Goal: Use online tool/utility: Utilize a website feature to perform a specific function

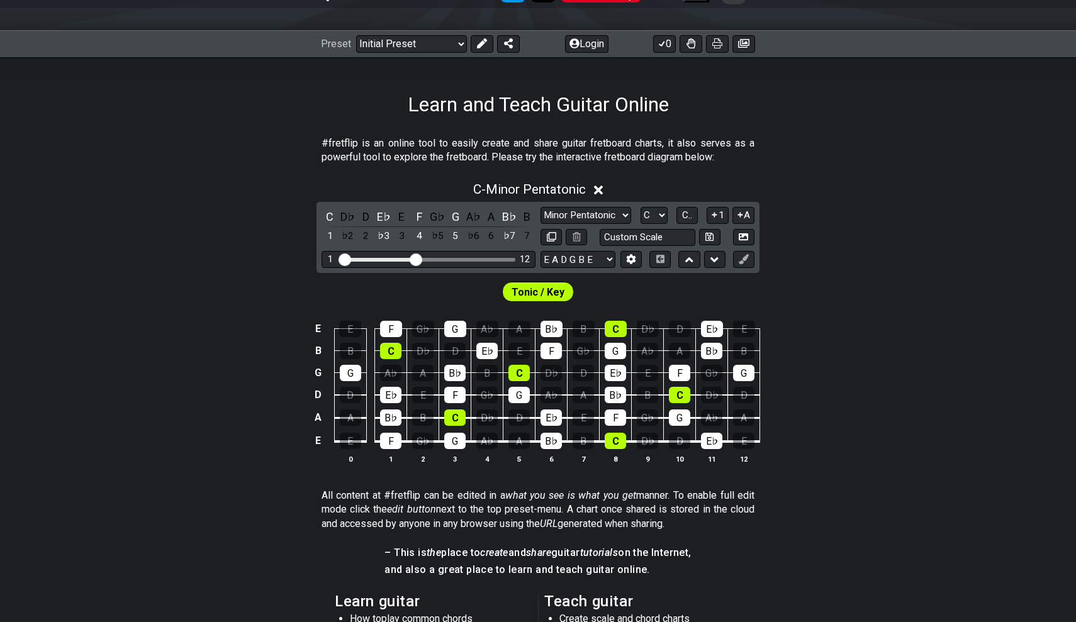
scroll to position [94, 0]
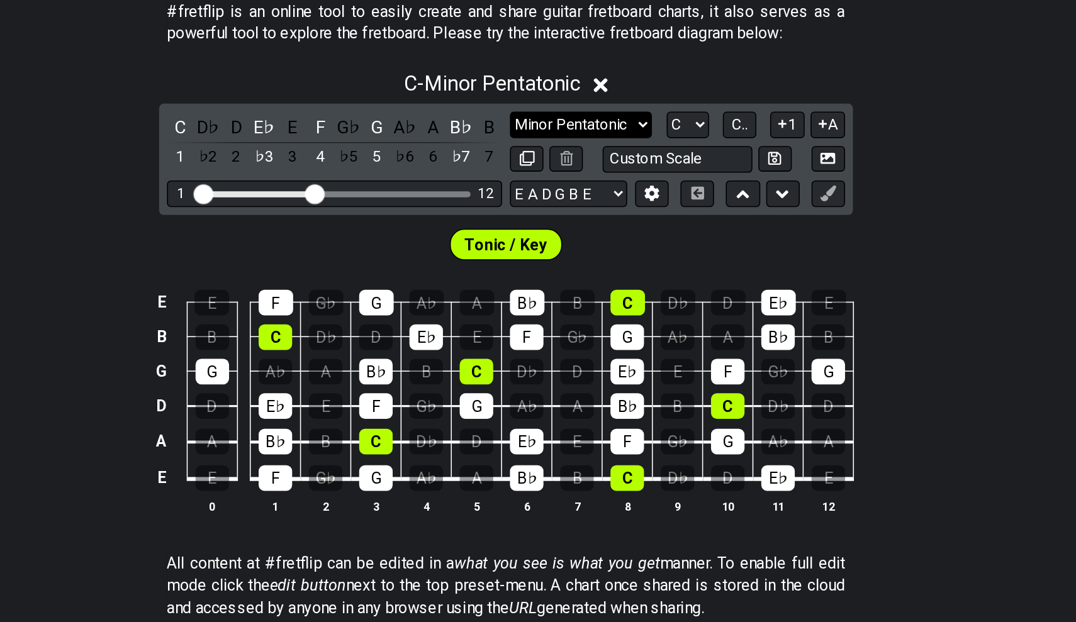
select select "Major / [PERSON_NAME]"
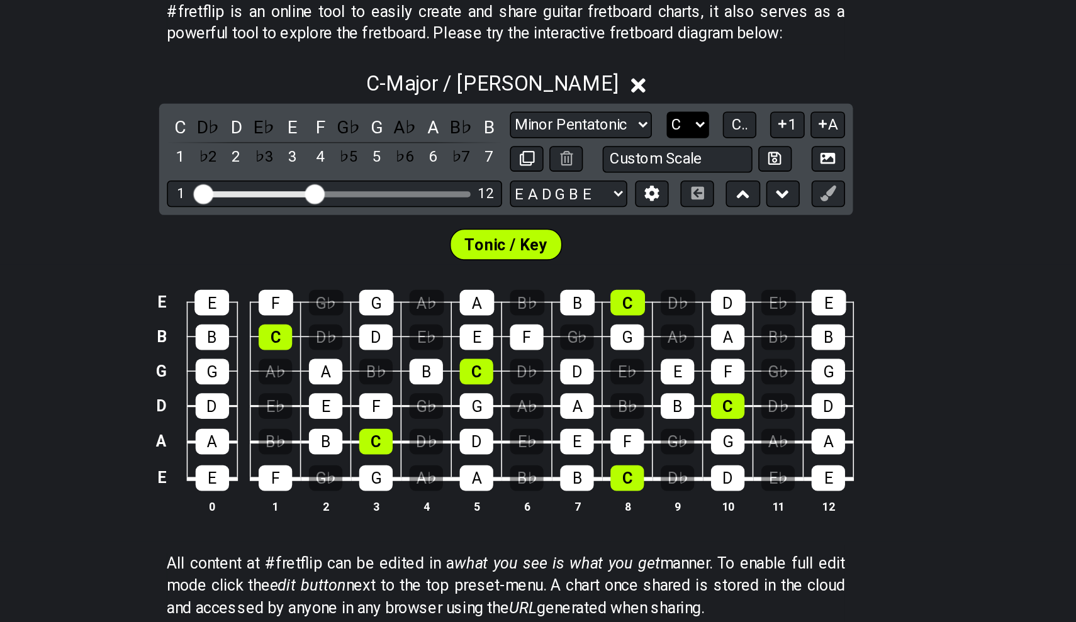
select select "A"
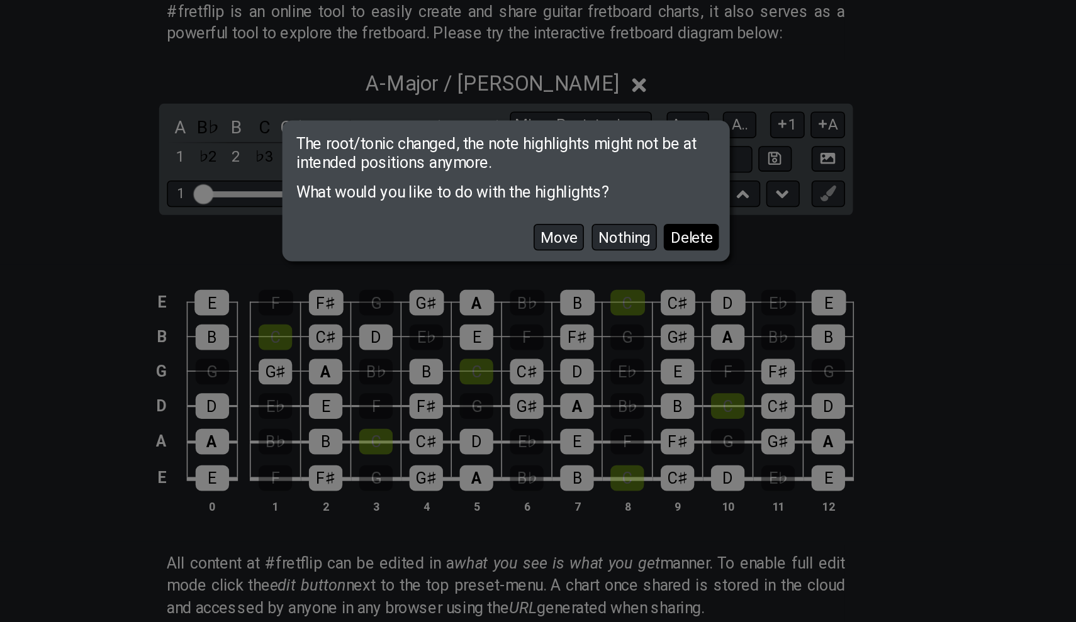
click at [638, 332] on button "Delete" at bounding box center [655, 340] width 35 height 17
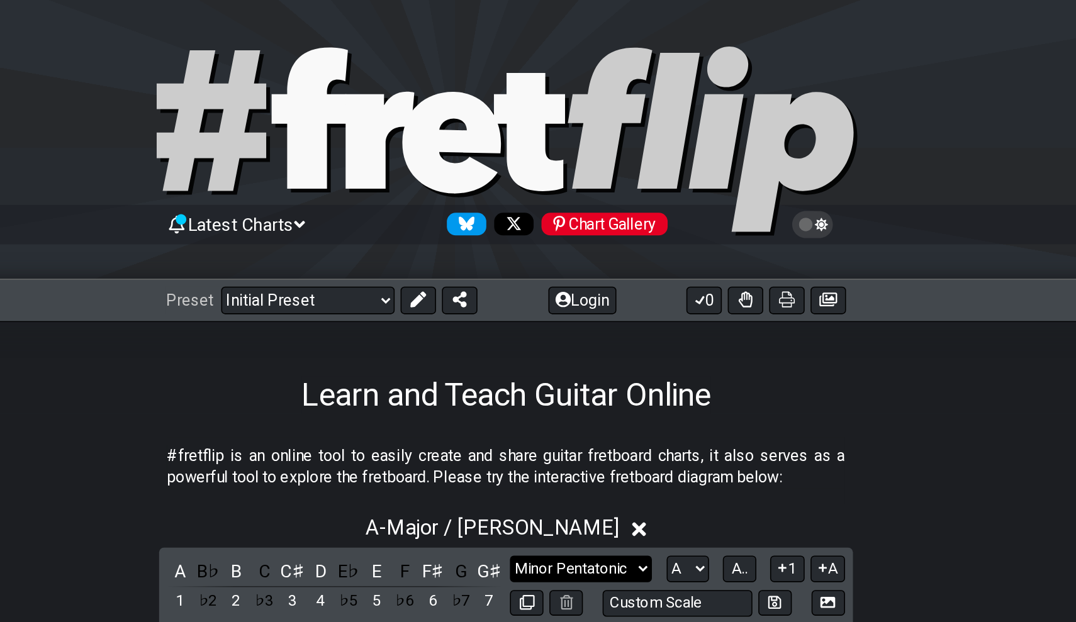
scroll to position [0, 0]
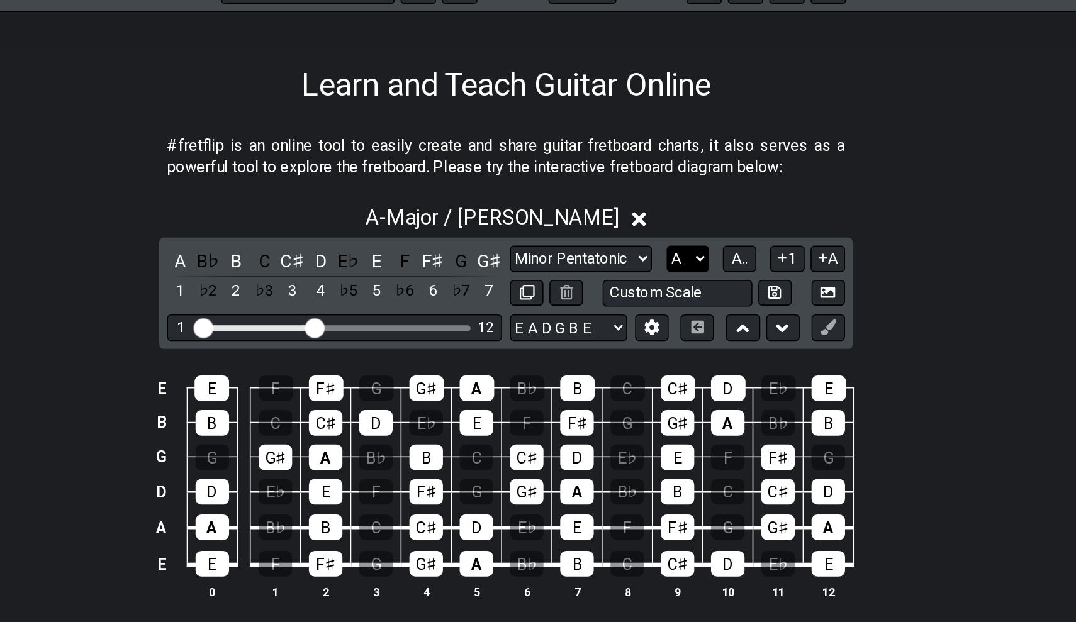
click at [640, 355] on select "A♭ A A♯ B♭ B C C♯ D♭ D D♯ E♭ E F F♯ G♭ G G♯" at bounding box center [653, 363] width 27 height 17
click at [321, 356] on div "A" at bounding box center [329, 364] width 16 height 17
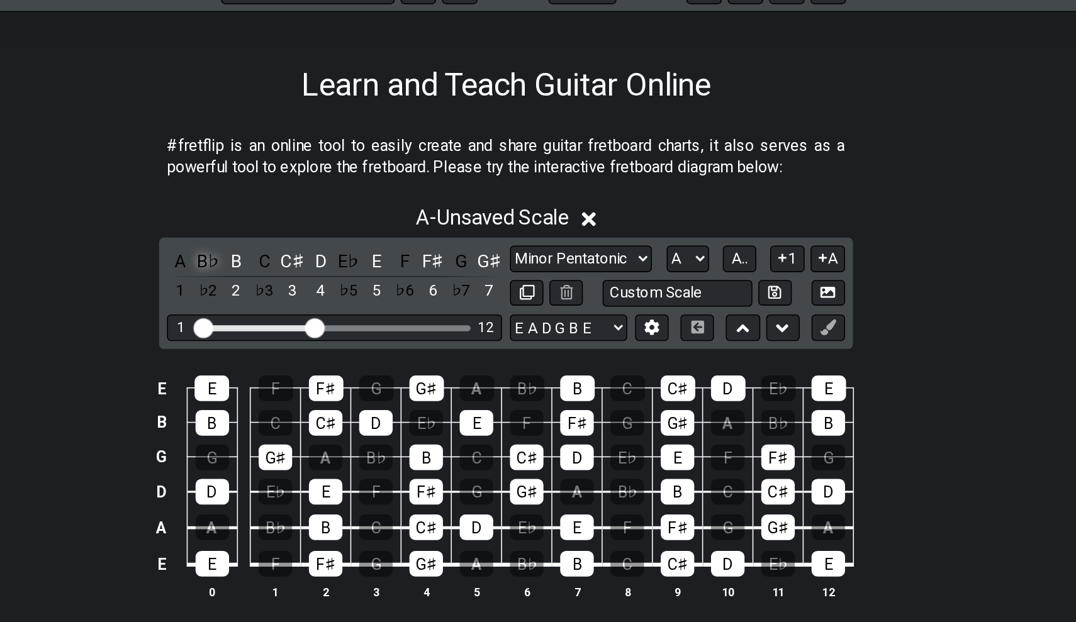
click at [340, 356] on div "B♭" at bounding box center [348, 364] width 16 height 17
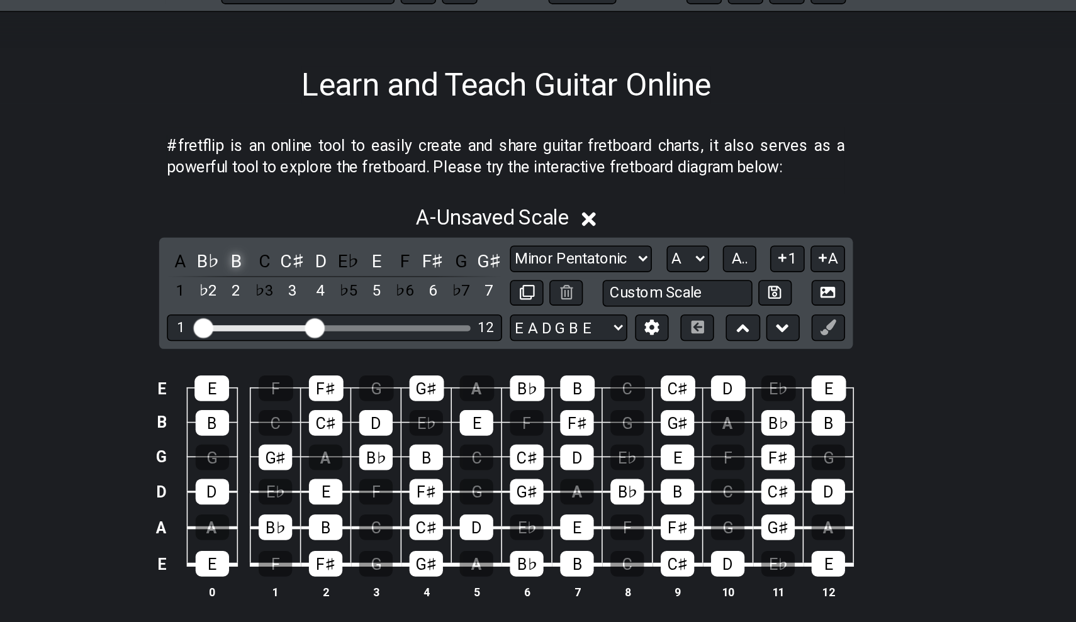
click at [357, 356] on div "B" at bounding box center [365, 364] width 16 height 17
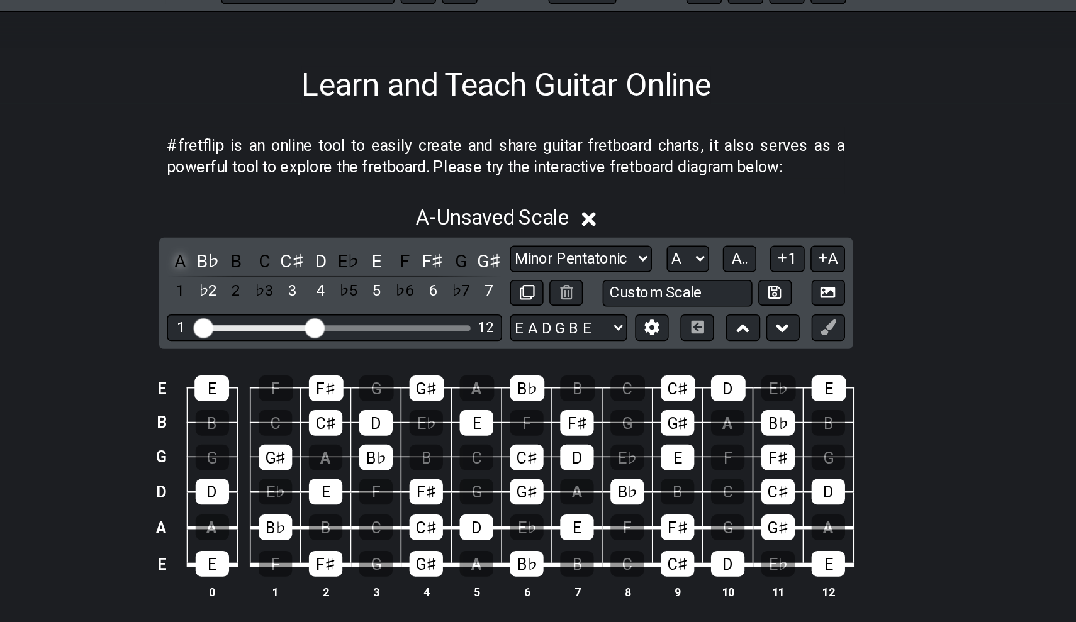
click at [321, 356] on div "A" at bounding box center [329, 364] width 16 height 17
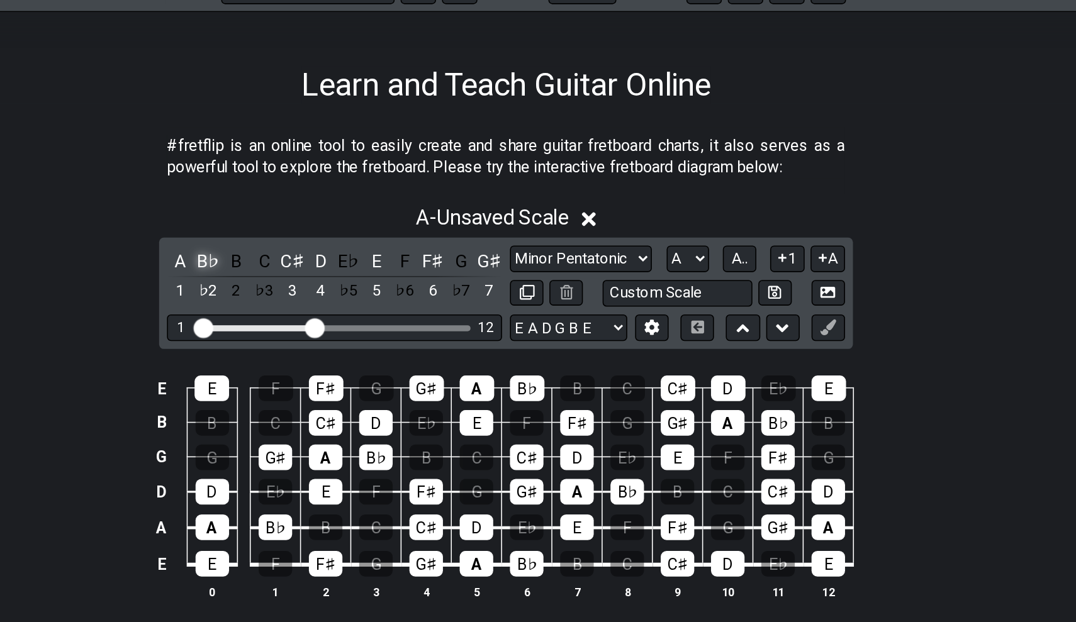
click at [340, 356] on div "B♭" at bounding box center [348, 364] width 16 height 17
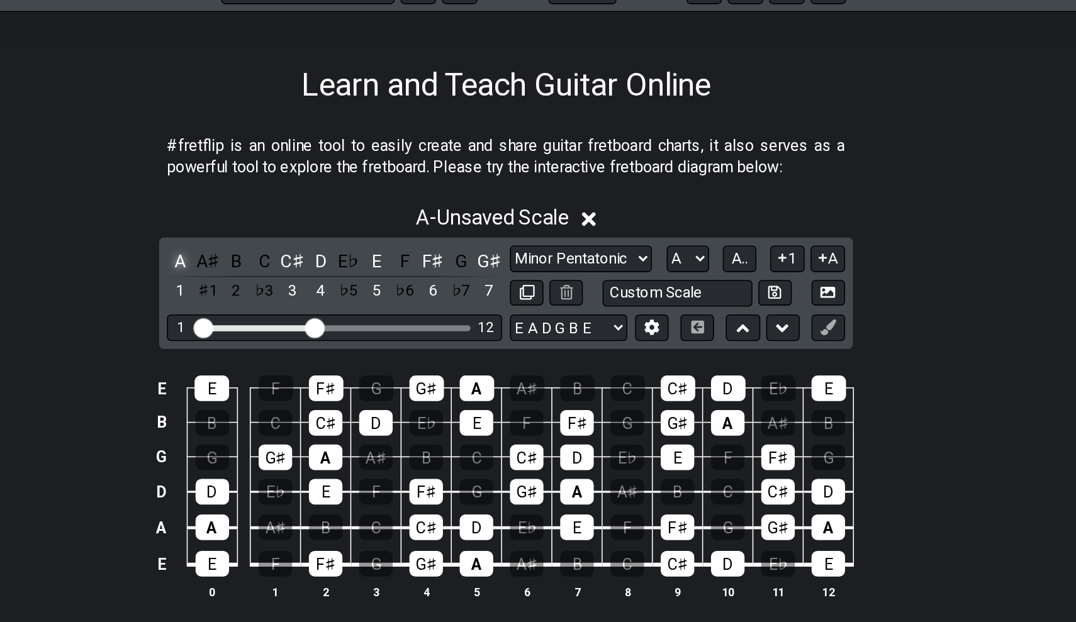
click at [321, 356] on div "A" at bounding box center [329, 364] width 16 height 17
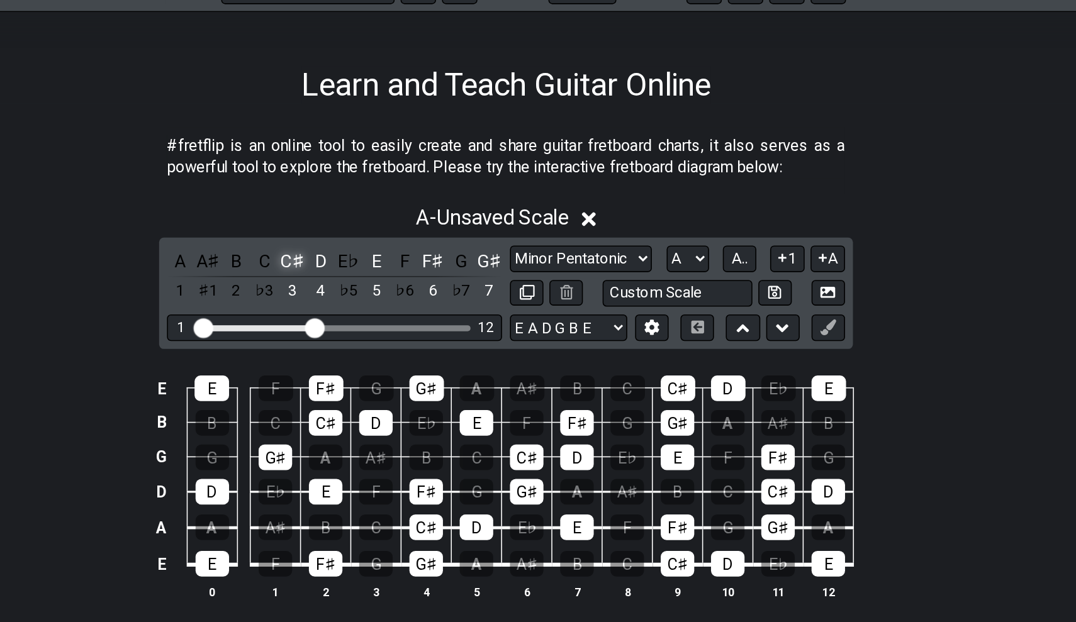
click at [393, 356] on div "C♯" at bounding box center [401, 364] width 16 height 17
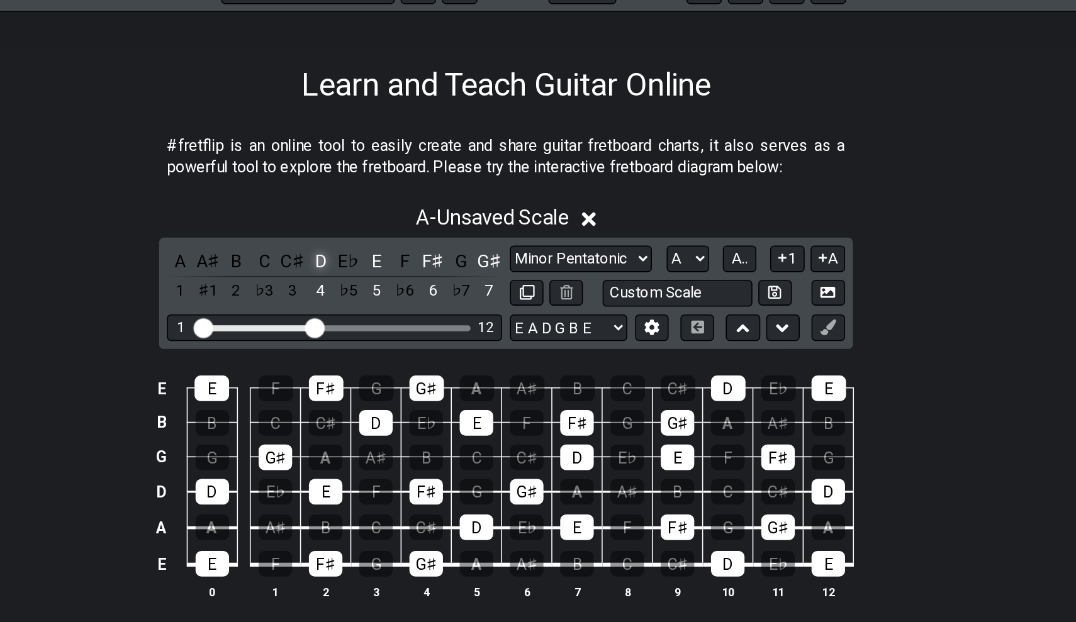
click at [411, 356] on div "D" at bounding box center [419, 364] width 16 height 17
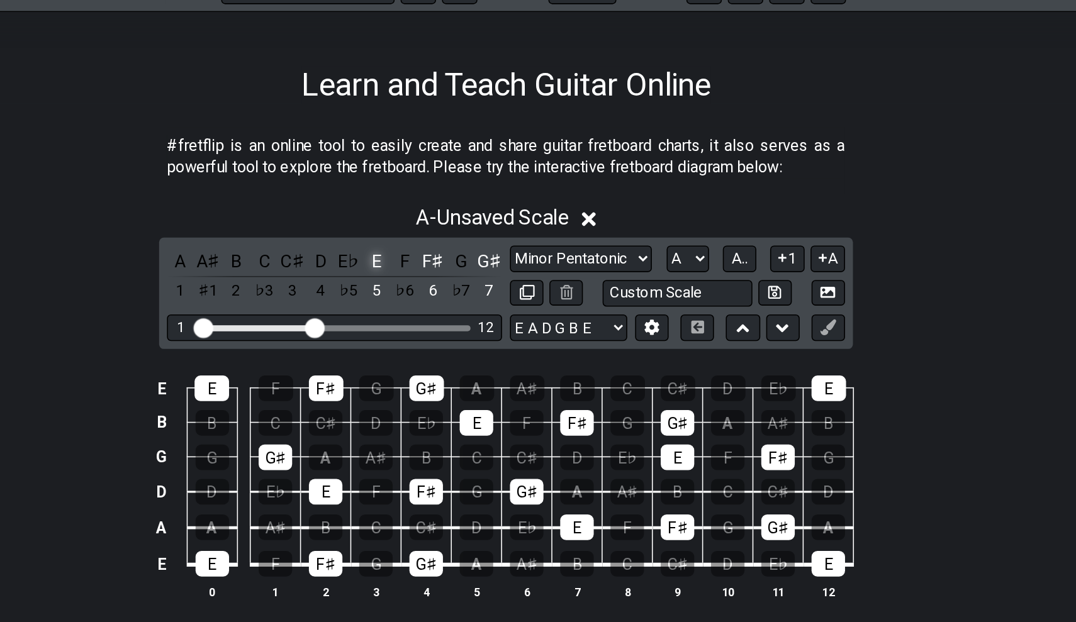
click at [447, 356] on div "E" at bounding box center [455, 364] width 16 height 17
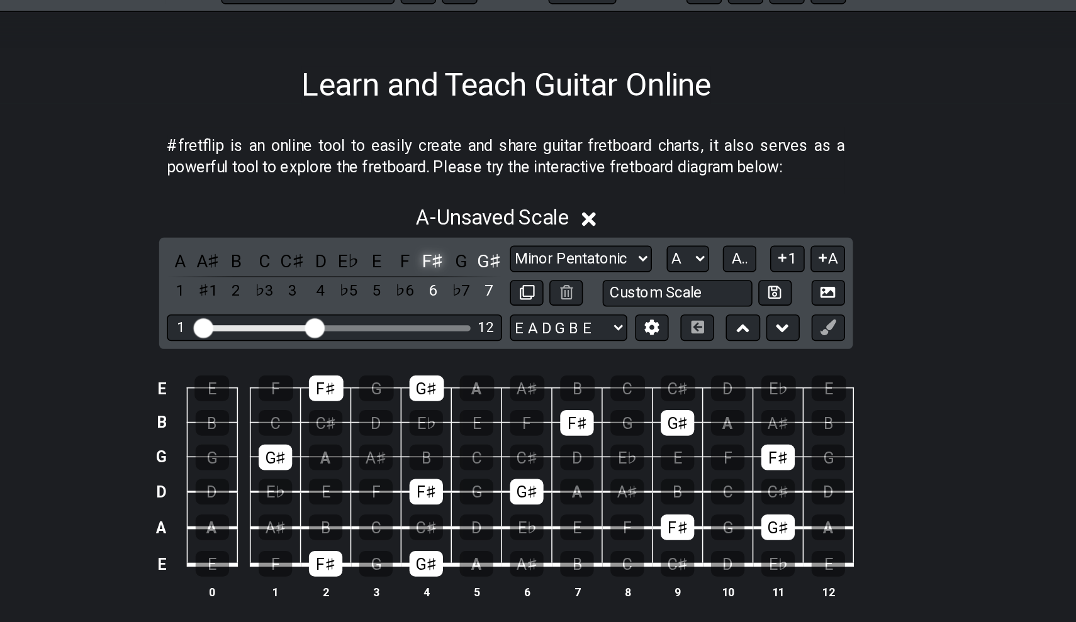
click at [483, 356] on div "F♯" at bounding box center [491, 364] width 16 height 17
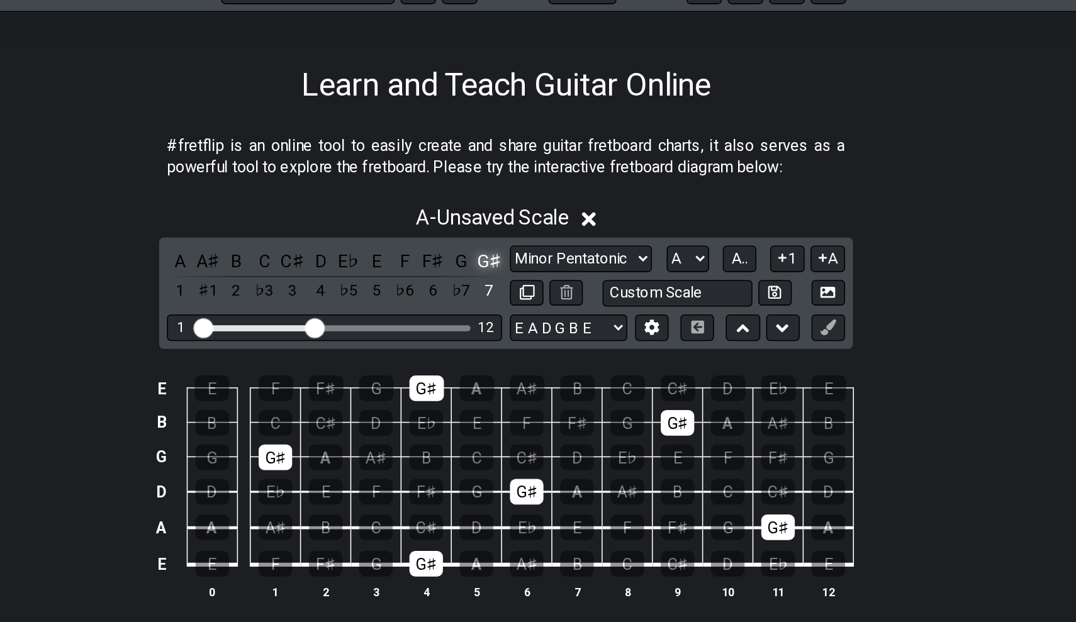
click at [519, 356] on div "G♯" at bounding box center [527, 364] width 16 height 17
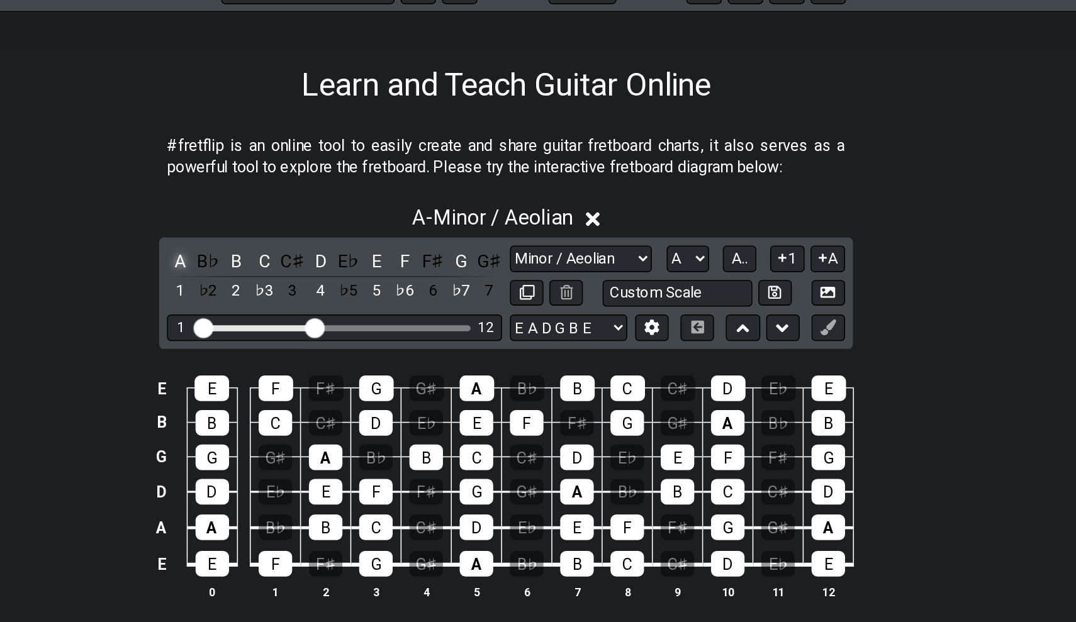
click at [321, 356] on div "A" at bounding box center [329, 364] width 16 height 17
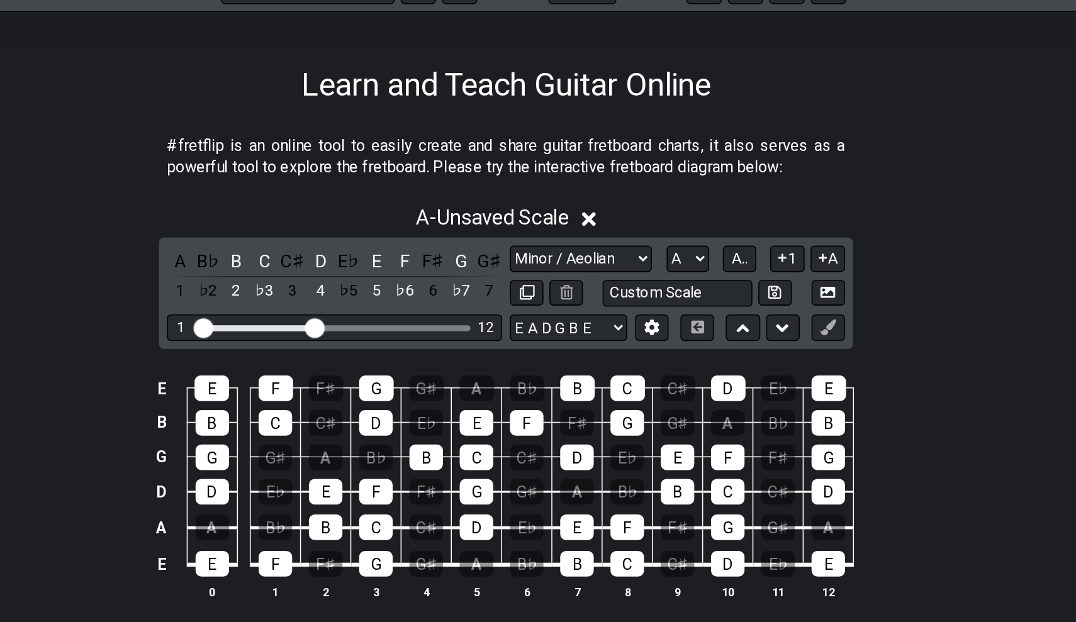
click at [321, 356] on div "A B♭ B C C♯ D E♭ E F F♯ G G♯ 1 ♭2 2 ♭3 3 4 ♭5 5 ♭6 6 ♭7 7" at bounding box center [428, 374] width 214 height 37
click at [540, 355] on select "Minor Pentatonic Click to edit Minor Pentatonic Major Pentatonic Minor Blues Ma…" at bounding box center [585, 363] width 91 height 17
select select "Major / [PERSON_NAME]"
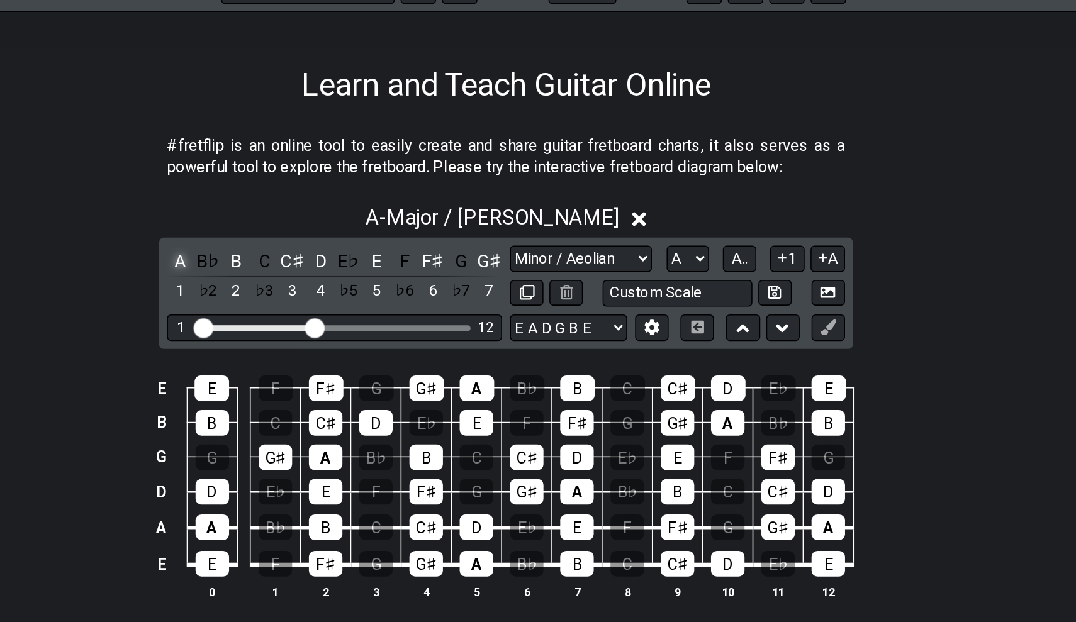
click at [321, 356] on div "A" at bounding box center [329, 364] width 16 height 17
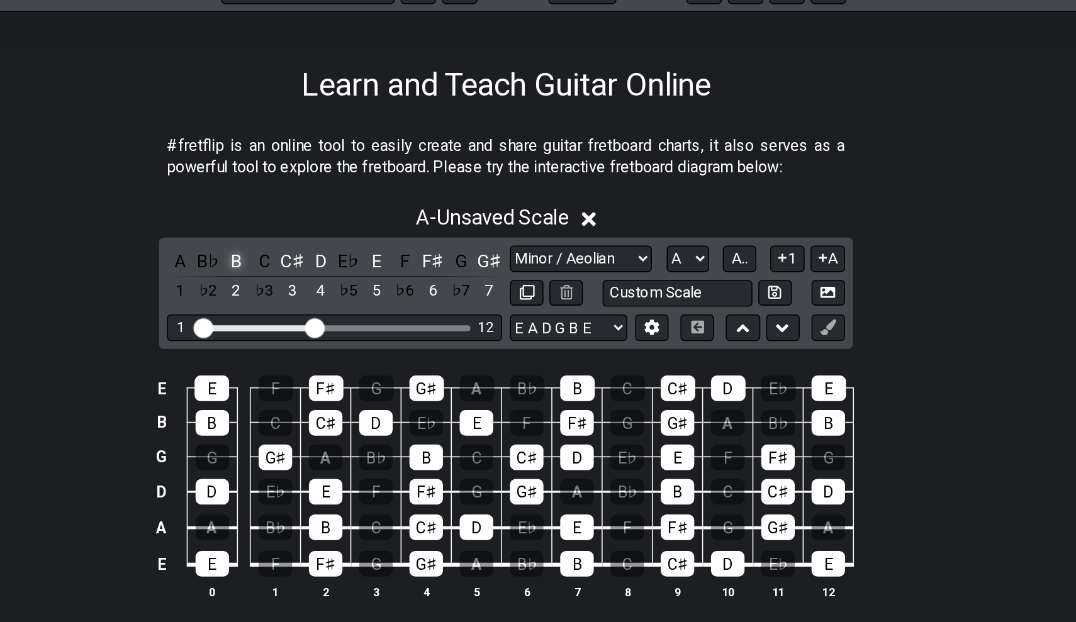
click at [357, 356] on div "B" at bounding box center [365, 364] width 16 height 17
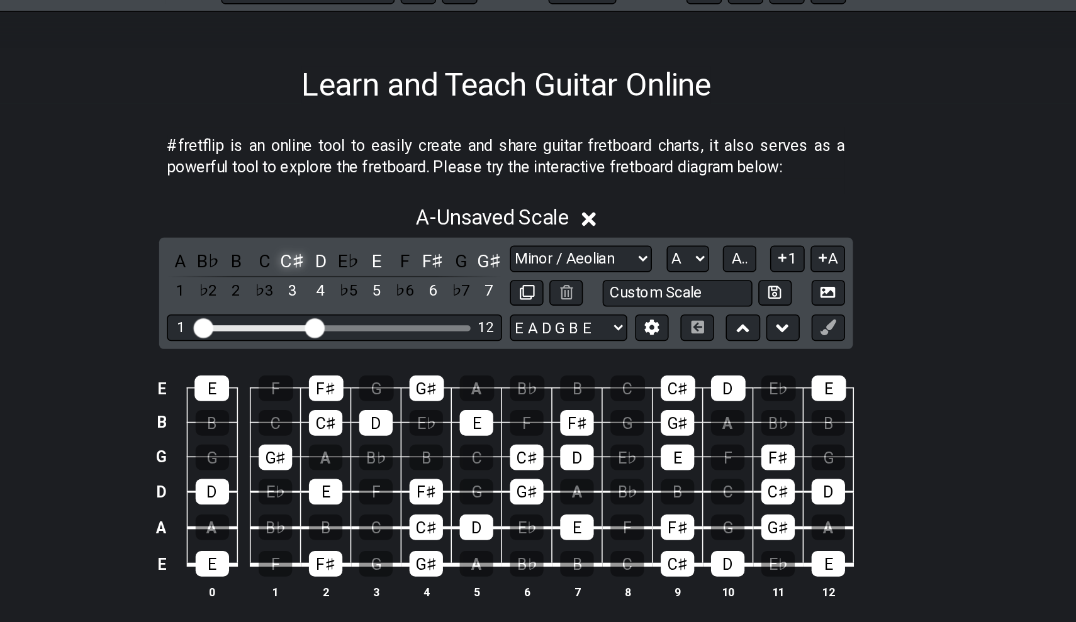
click at [393, 356] on div "C♯" at bounding box center [401, 364] width 16 height 17
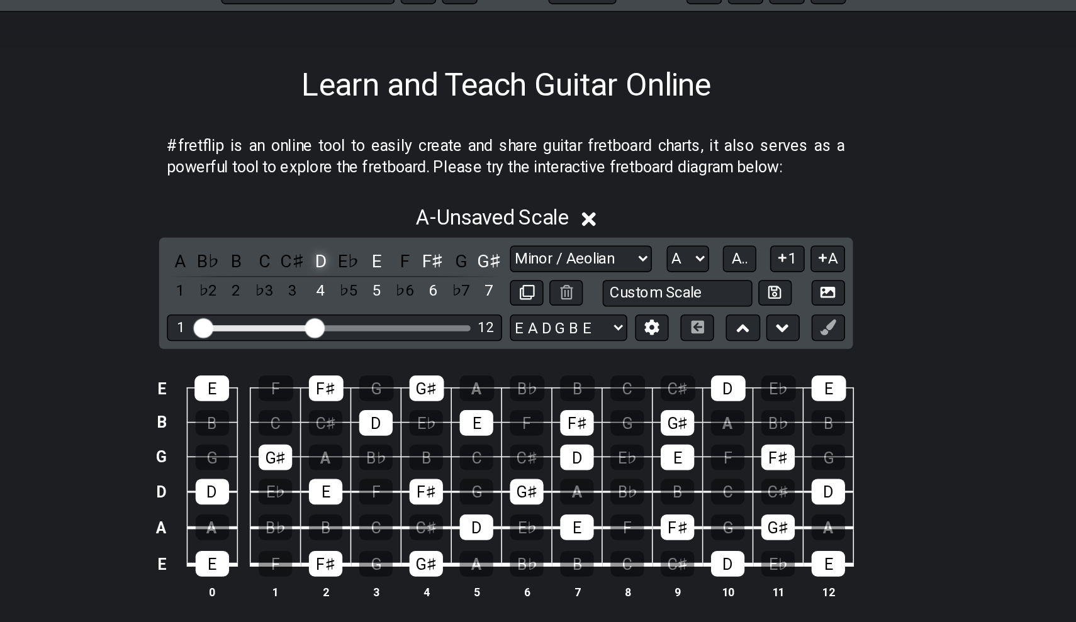
click at [411, 356] on div "D" at bounding box center [419, 364] width 16 height 17
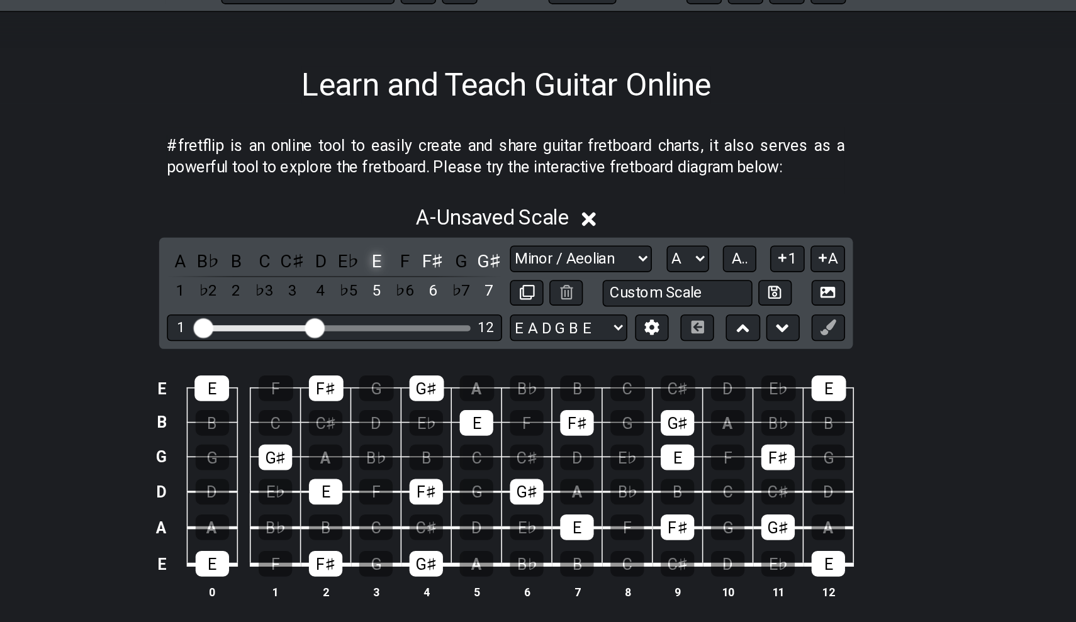
click at [447, 356] on div "E" at bounding box center [455, 364] width 16 height 17
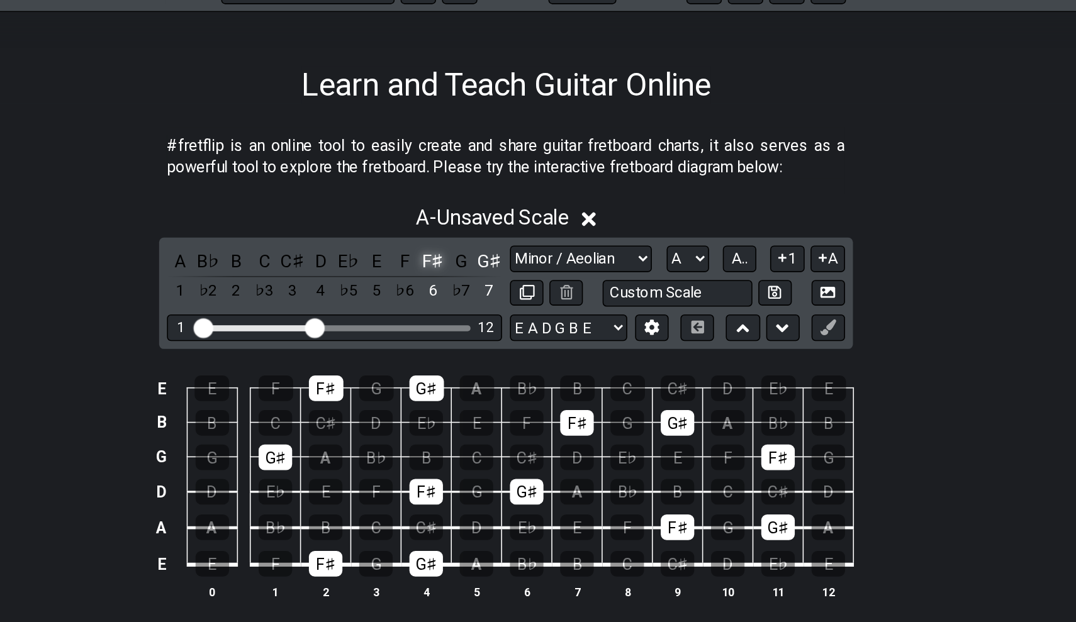
click at [483, 356] on div "F♯" at bounding box center [491, 364] width 16 height 17
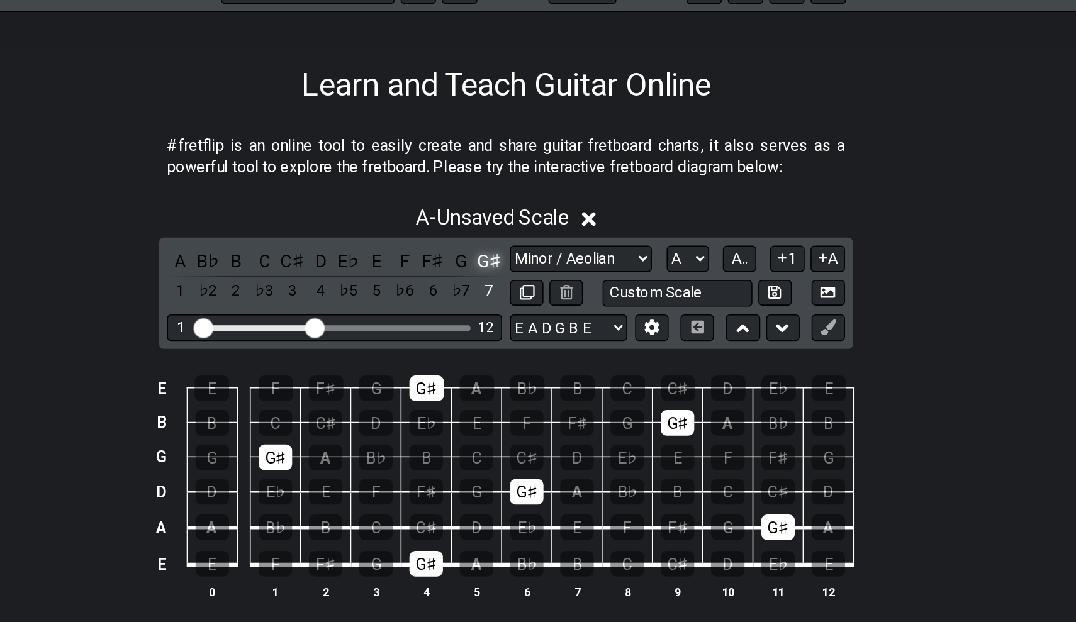
click at [519, 356] on div "G♯" at bounding box center [527, 364] width 16 height 17
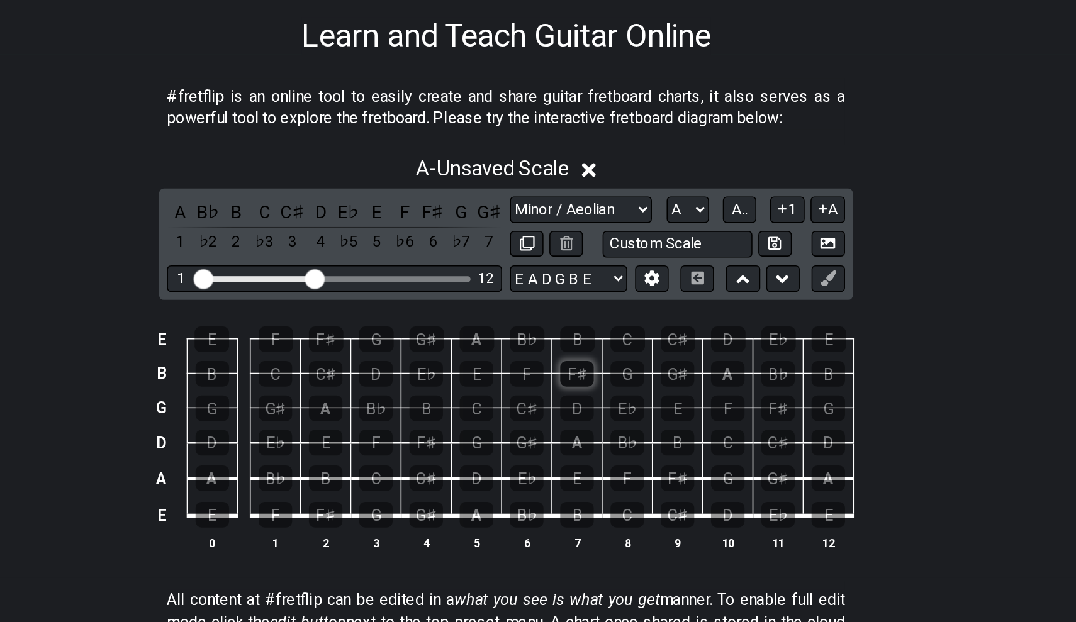
scroll to position [5, 0]
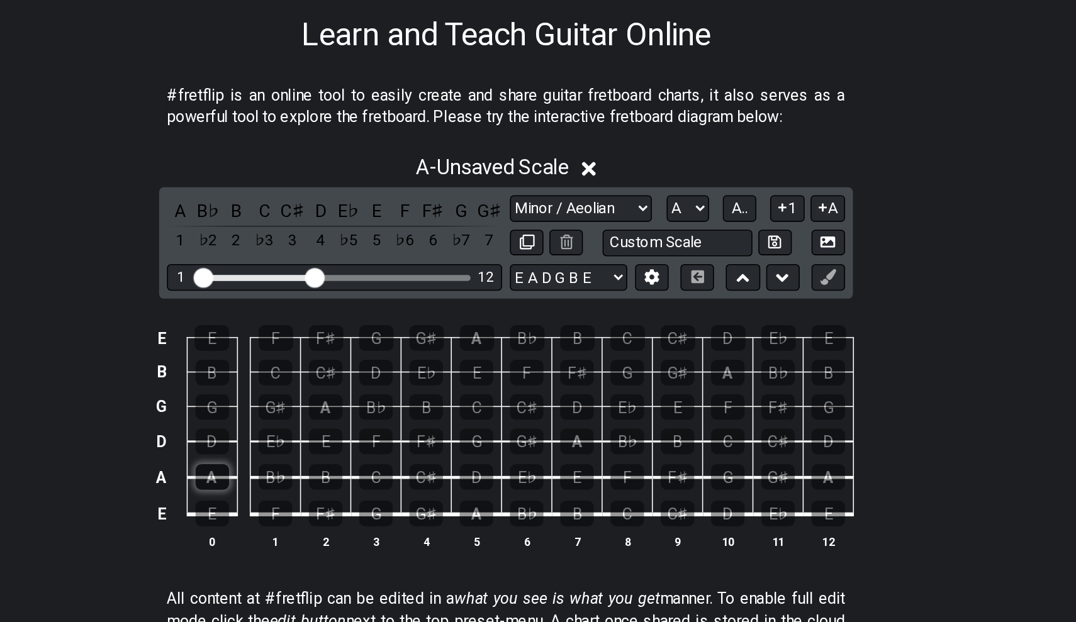
click at [340, 521] on div "A" at bounding box center [350, 529] width 21 height 16
click at [407, 507] on td "B" at bounding box center [423, 518] width 32 height 23
click at [412, 521] on div "B" at bounding box center [422, 529] width 21 height 16
click at [476, 521] on div "C♯" at bounding box center [486, 529] width 21 height 16
click at [508, 521] on div "D" at bounding box center [518, 529] width 21 height 16
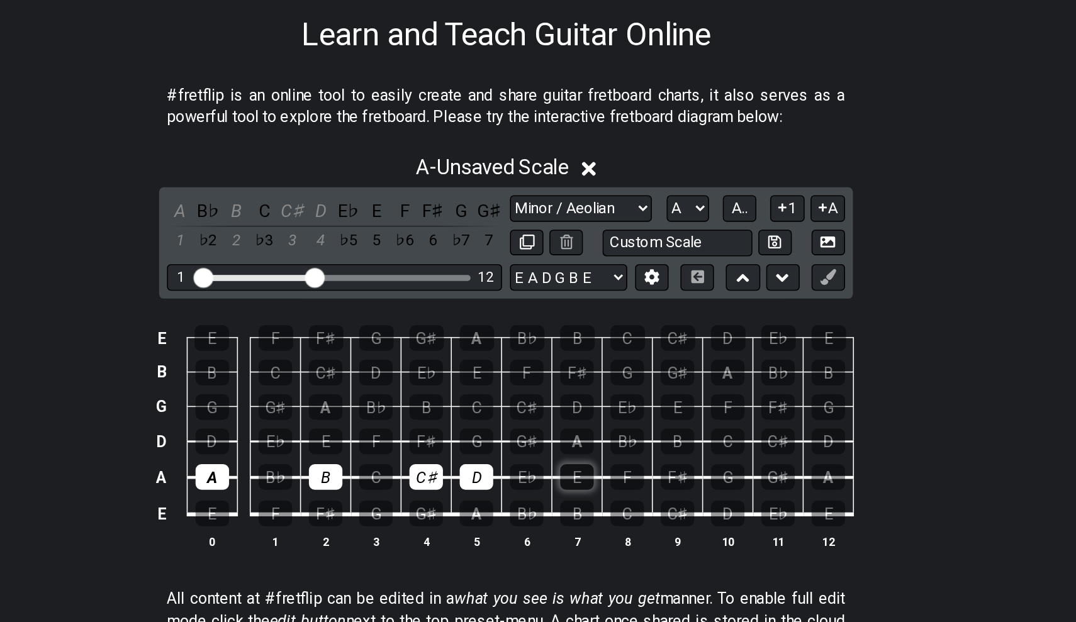
click at [572, 521] on div "E" at bounding box center [582, 529] width 21 height 16
click at [637, 521] on div "F♯" at bounding box center [647, 529] width 21 height 16
click at [701, 521] on div "G♯" at bounding box center [711, 529] width 21 height 16
click at [733, 521] on div "A" at bounding box center [743, 529] width 21 height 16
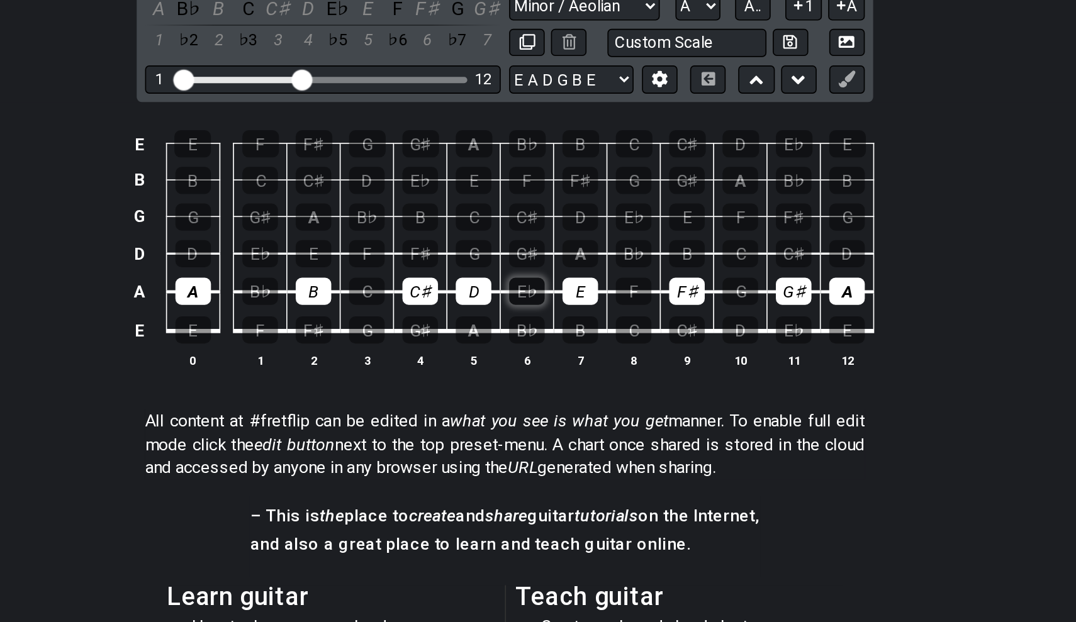
scroll to position [118, 0]
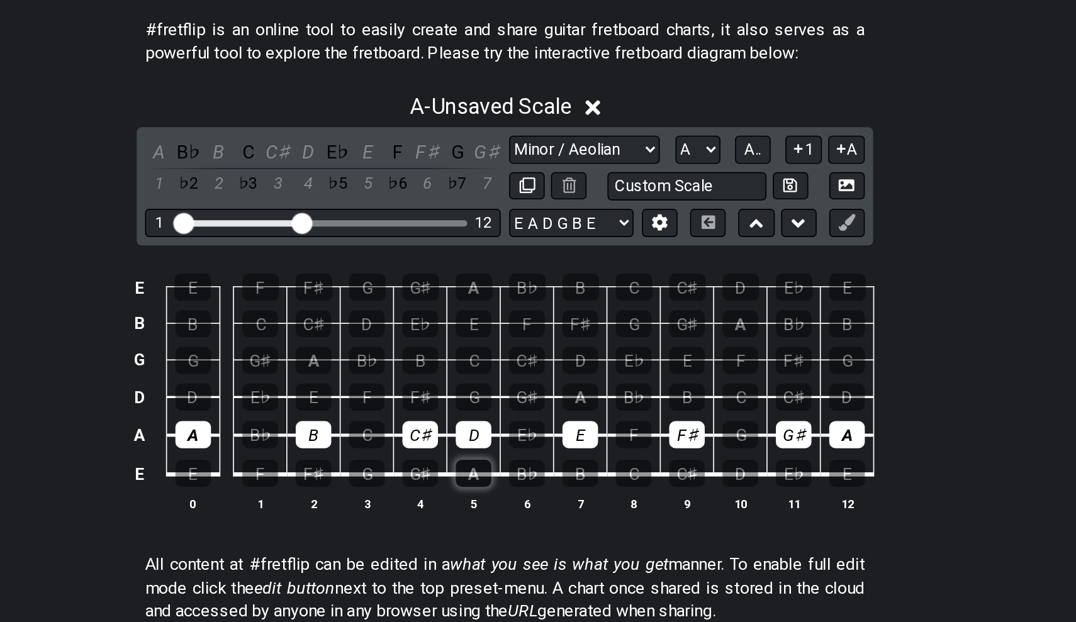
click at [508, 432] on div "A" at bounding box center [518, 440] width 21 height 16
click at [340, 408] on div "A" at bounding box center [350, 416] width 21 height 16
click at [412, 408] on div "B" at bounding box center [422, 416] width 21 height 16
click at [572, 408] on div "E" at bounding box center [582, 416] width 21 height 16
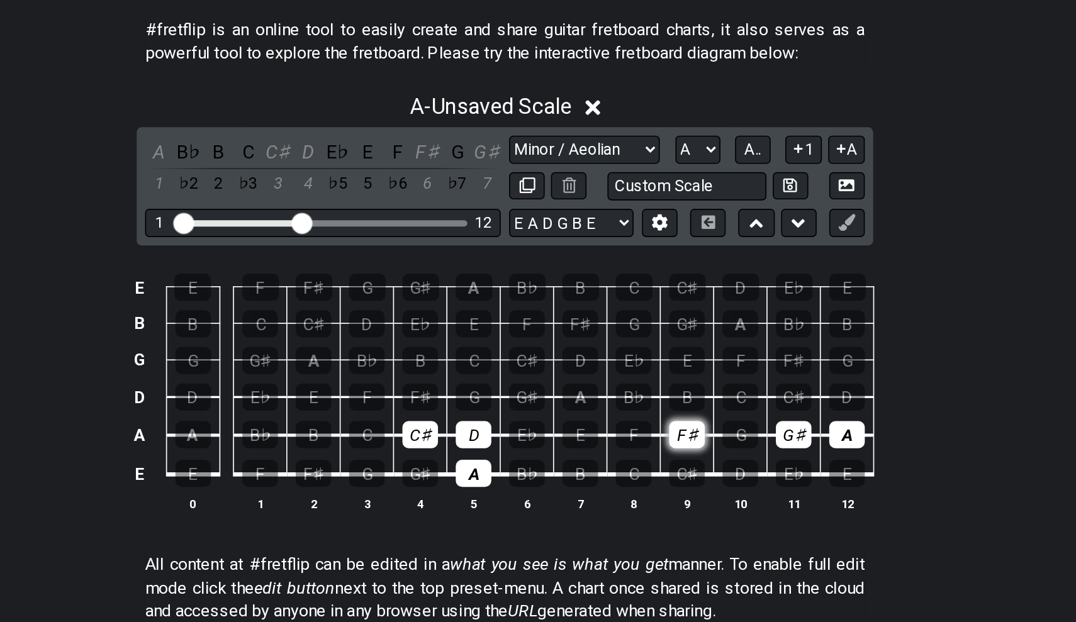
click at [637, 408] on div "F♯" at bounding box center [647, 416] width 21 height 16
click at [696, 394] on td "G♯" at bounding box center [712, 405] width 32 height 23
click at [701, 408] on div "G♯" at bounding box center [711, 416] width 21 height 16
click at [733, 408] on div "A" at bounding box center [743, 416] width 21 height 16
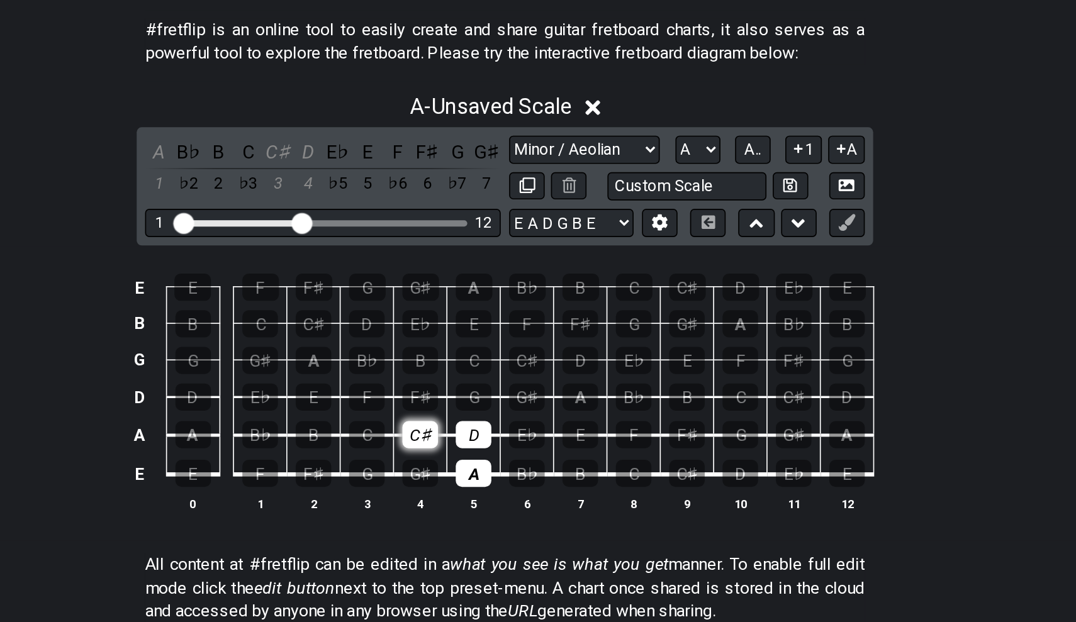
click at [476, 408] on div "C♯" at bounding box center [486, 416] width 21 height 16
click at [508, 408] on div "D" at bounding box center [518, 416] width 21 height 16
click at [572, 432] on div "B" at bounding box center [582, 440] width 21 height 16
click at [637, 432] on div "C♯" at bounding box center [647, 440] width 21 height 16
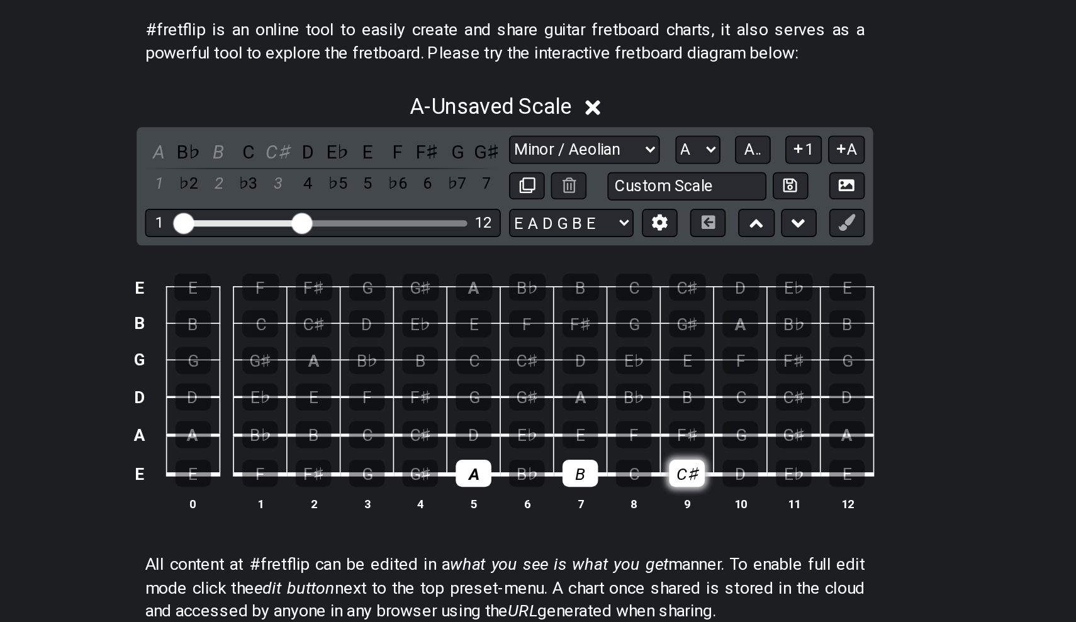
click at [637, 432] on div "C♯" at bounding box center [647, 440] width 21 height 16
click at [476, 408] on div "C♯" at bounding box center [486, 416] width 21 height 16
click at [508, 408] on div "D" at bounding box center [518, 416] width 21 height 16
click at [572, 408] on div "E" at bounding box center [582, 416] width 21 height 16
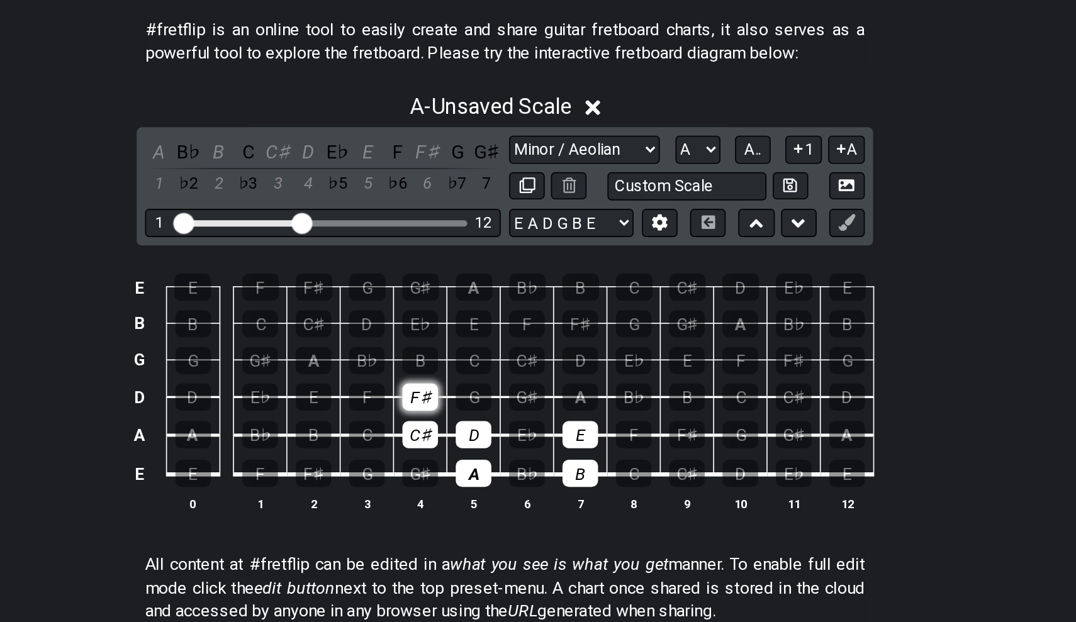
click at [476, 386] on div "F♯" at bounding box center [486, 394] width 21 height 16
click at [540, 386] on div "G♯" at bounding box center [550, 394] width 21 height 16
click at [572, 386] on div "A" at bounding box center [582, 394] width 21 height 16
click at [517, 166] on p "#fretflip is an online tool to easily create and share guitar fretboard charts,…" at bounding box center [537, 180] width 433 height 28
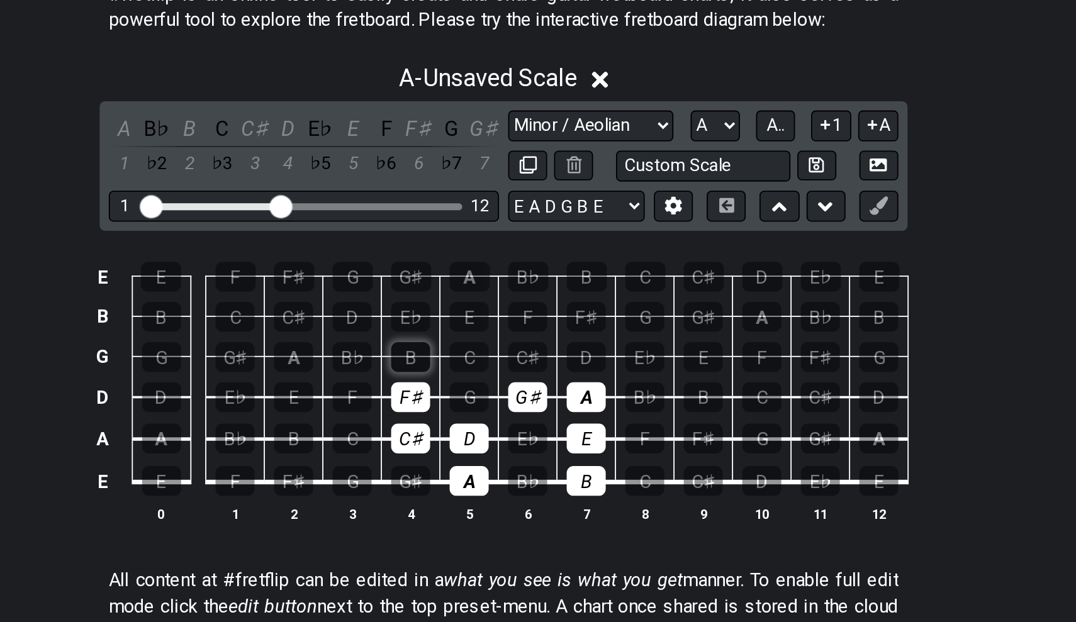
click at [476, 364] on div "B" at bounding box center [486, 372] width 21 height 16
click at [540, 364] on div "C♯" at bounding box center [550, 372] width 21 height 16
click at [572, 364] on div "D" at bounding box center [582, 372] width 21 height 16
click at [508, 342] on div "E" at bounding box center [518, 350] width 21 height 16
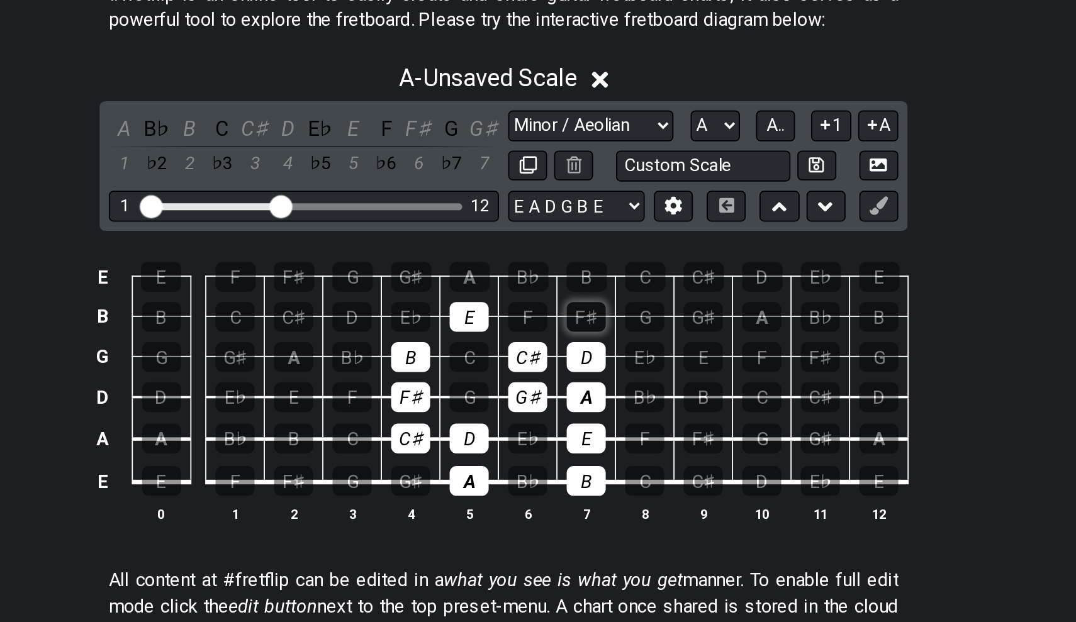
click at [572, 342] on div "F♯" at bounding box center [582, 350] width 21 height 16
click at [476, 320] on div "G♯" at bounding box center [487, 328] width 22 height 16
click at [508, 320] on div "A" at bounding box center [519, 328] width 22 height 16
click at [572, 320] on div "B" at bounding box center [583, 328] width 22 height 16
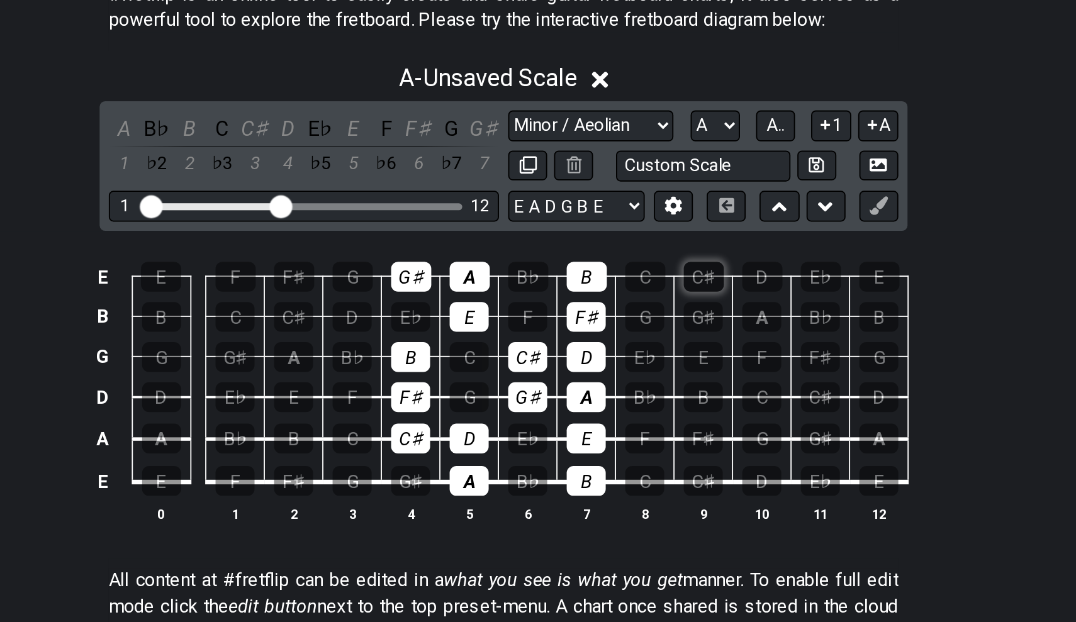
click at [637, 320] on div "C♯" at bounding box center [648, 328] width 22 height 16
click at [669, 320] on div "D" at bounding box center [680, 328] width 22 height 16
click at [733, 320] on div "E" at bounding box center [744, 328] width 22 height 16
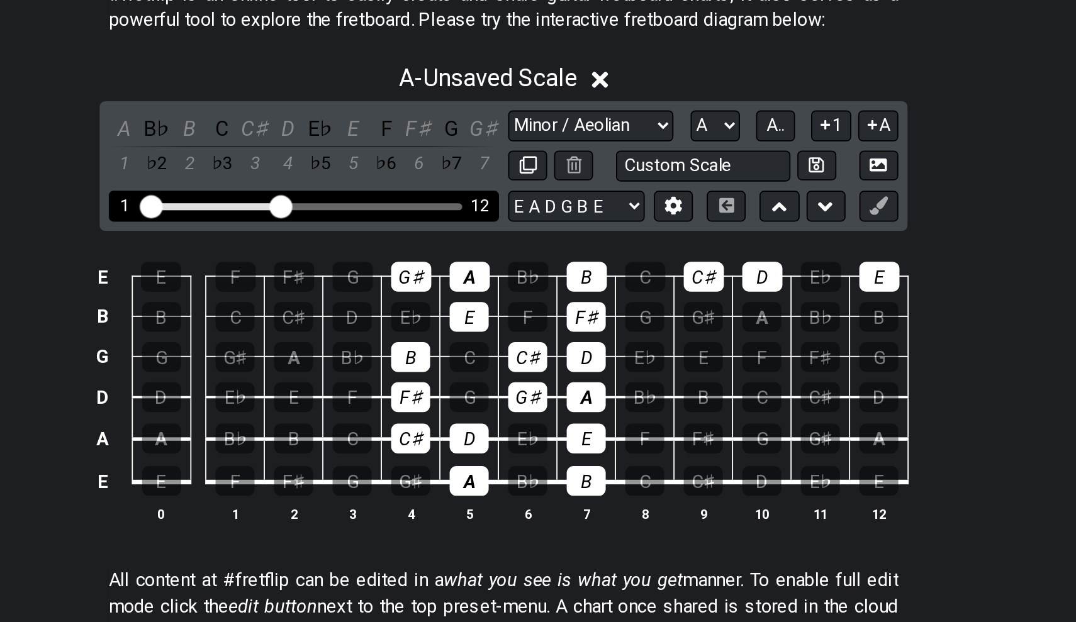
drag, startPoint x: 160, startPoint y: 108, endPoint x: 184, endPoint y: 108, distance: 23.9
click at [321, 281] on div "1 12" at bounding box center [428, 289] width 214 height 17
drag, startPoint x: 152, startPoint y: 111, endPoint x: 174, endPoint y: 111, distance: 21.4
click at [339, 288] on input "Visible fret range" at bounding box center [428, 288] width 179 height 0
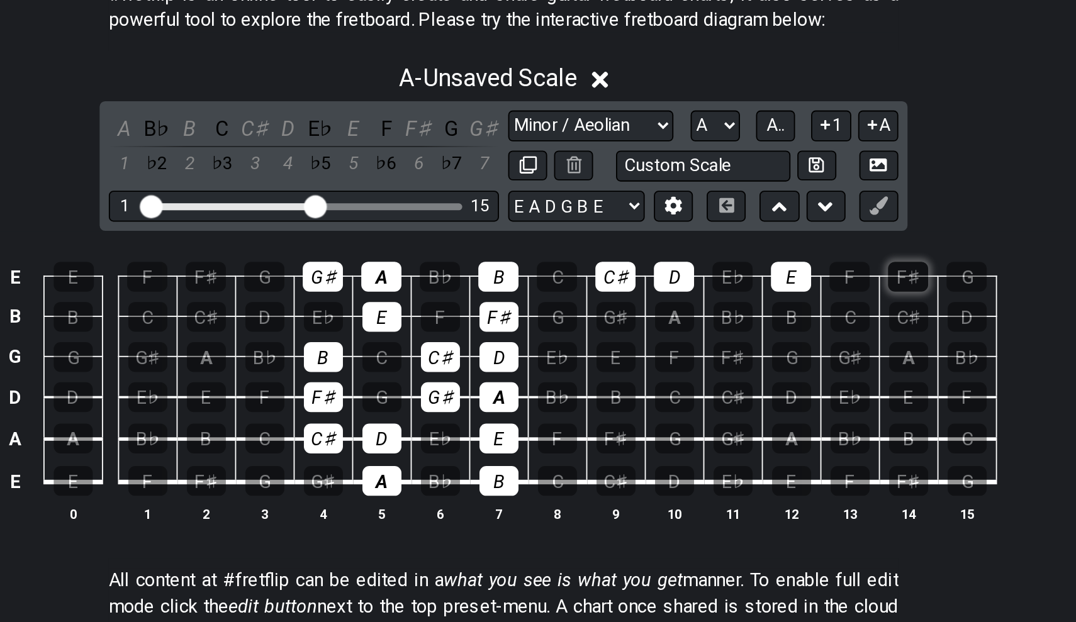
click at [749, 320] on div "F♯" at bounding box center [760, 328] width 22 height 16
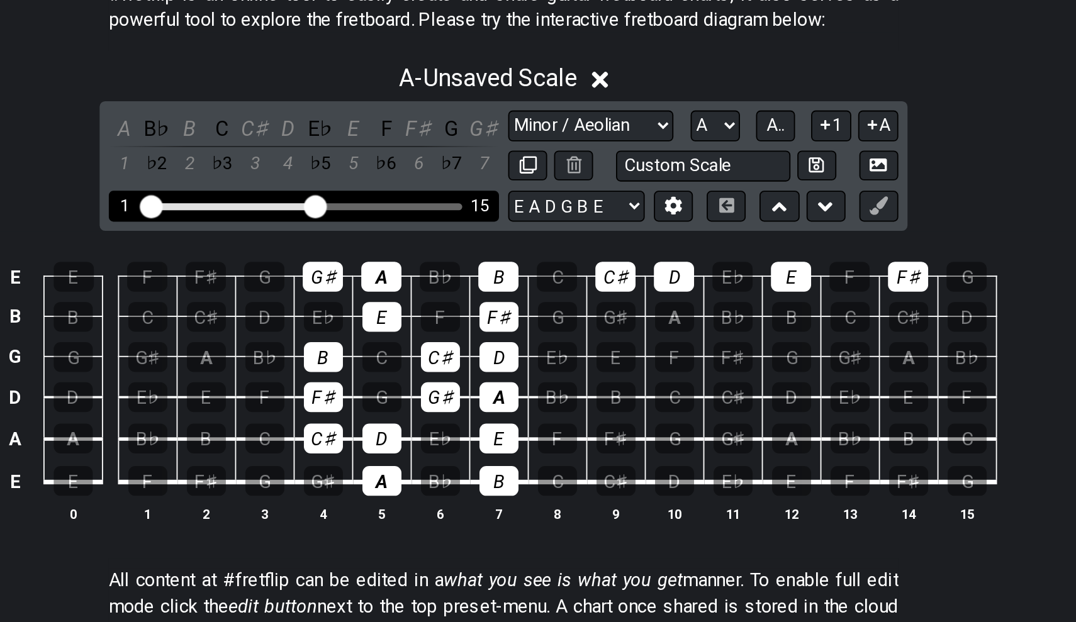
click at [321, 281] on div "1 15" at bounding box center [428, 289] width 214 height 17
drag, startPoint x: 176, startPoint y: 115, endPoint x: 219, endPoint y: 116, distance: 42.8
click at [339, 288] on input "Visible fret range" at bounding box center [428, 288] width 179 height 0
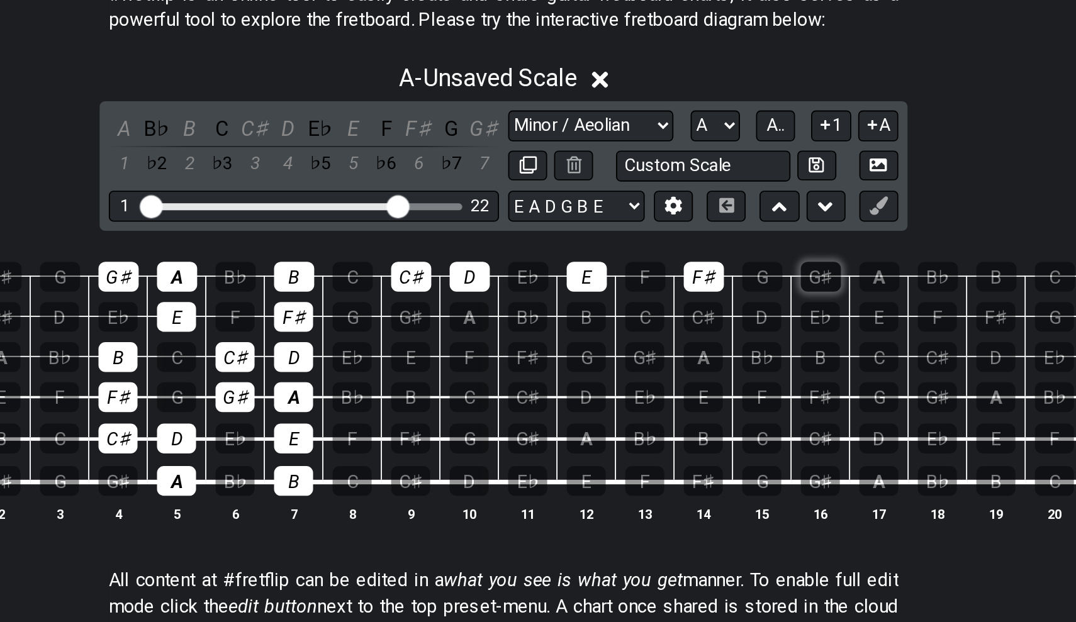
click at [701, 320] on div "G♯" at bounding box center [712, 328] width 22 height 16
click at [733, 320] on div "A" at bounding box center [744, 328] width 22 height 16
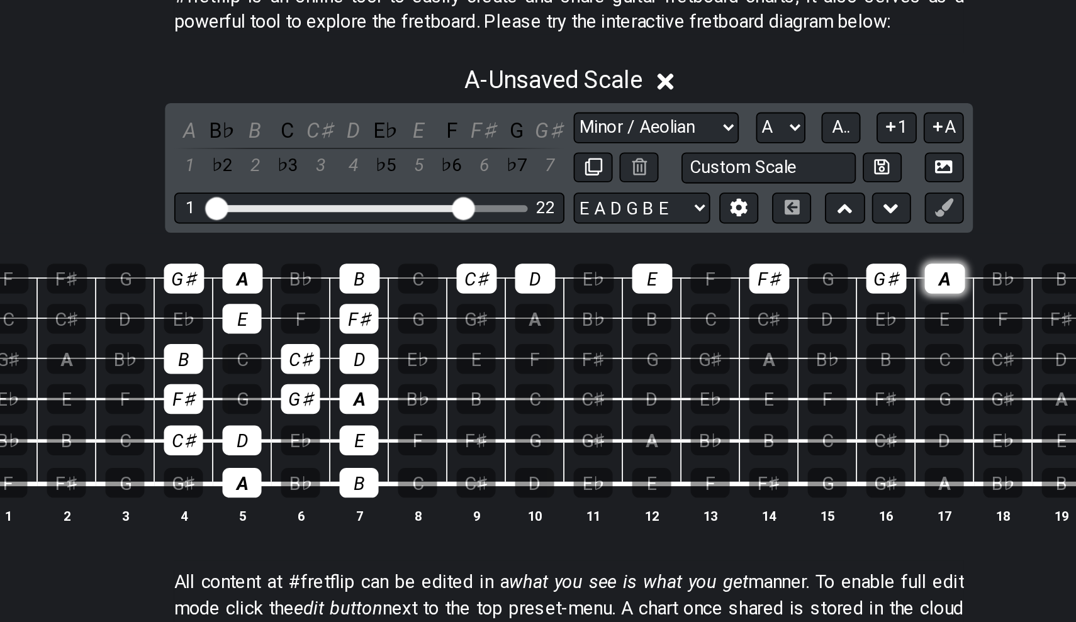
click at [733, 320] on div "A" at bounding box center [744, 328] width 22 height 16
click at [701, 320] on div "G♯" at bounding box center [712, 328] width 22 height 16
click at [637, 320] on div "F♯" at bounding box center [648, 328] width 22 height 16
click at [567, 306] on td "E" at bounding box center [583, 317] width 32 height 22
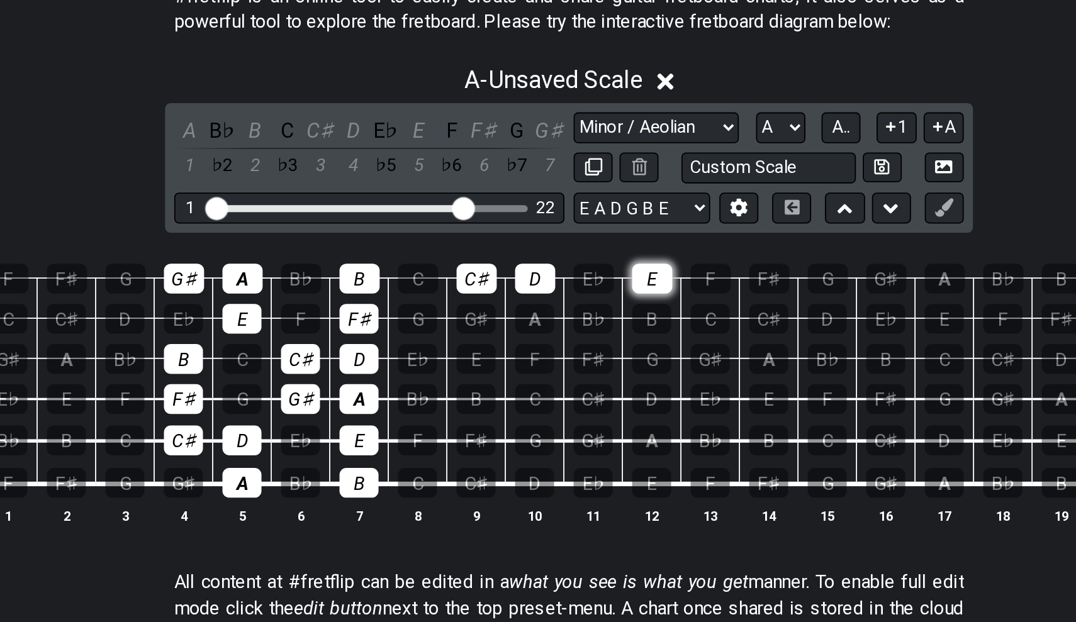
click at [572, 320] on div "E" at bounding box center [583, 328] width 22 height 16
click at [508, 320] on div "D" at bounding box center [519, 328] width 22 height 16
click at [471, 306] on td "C♯" at bounding box center [487, 317] width 32 height 22
click at [476, 320] on div "C♯" at bounding box center [487, 328] width 22 height 16
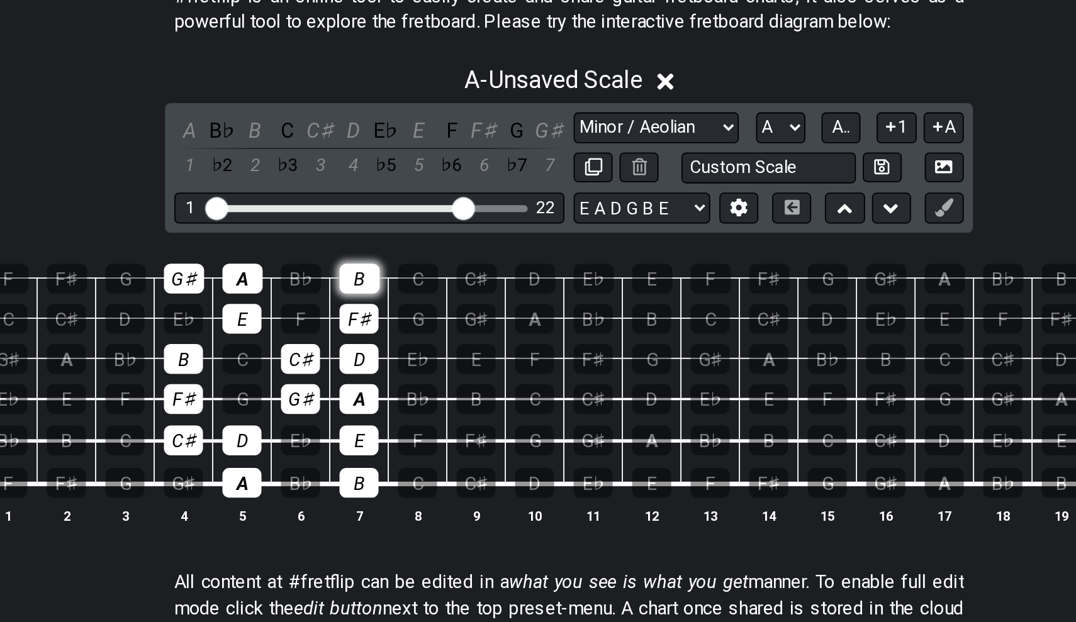
click at [412, 320] on div "B" at bounding box center [423, 328] width 22 height 16
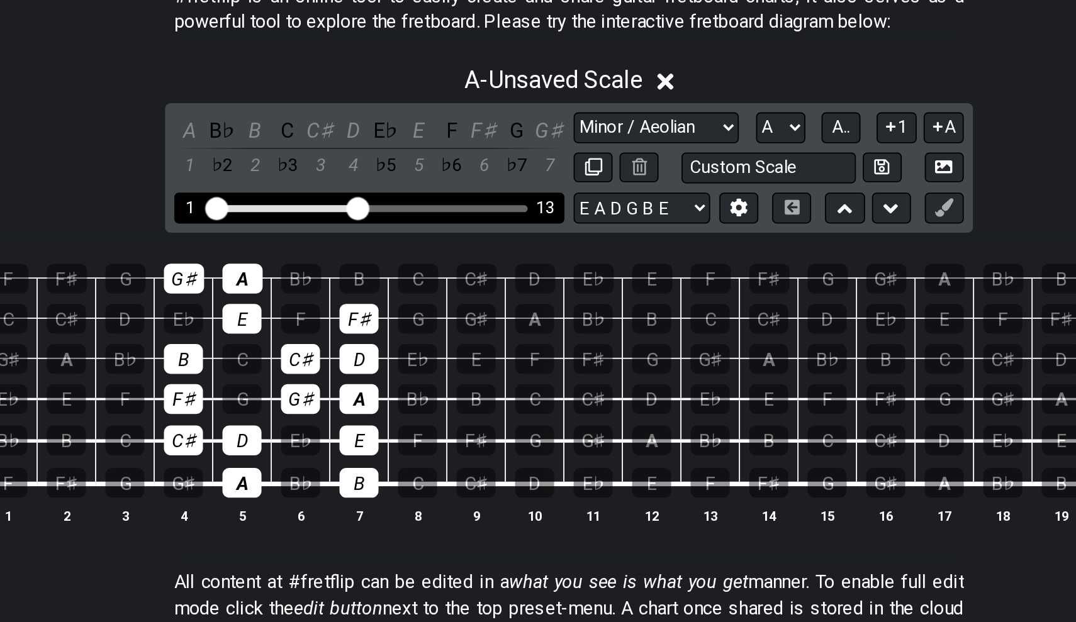
drag, startPoint x: 254, startPoint y: 115, endPoint x: 194, endPoint y: 114, distance: 59.8
click at [339, 288] on input "Visible fret range" at bounding box center [428, 288] width 179 height 0
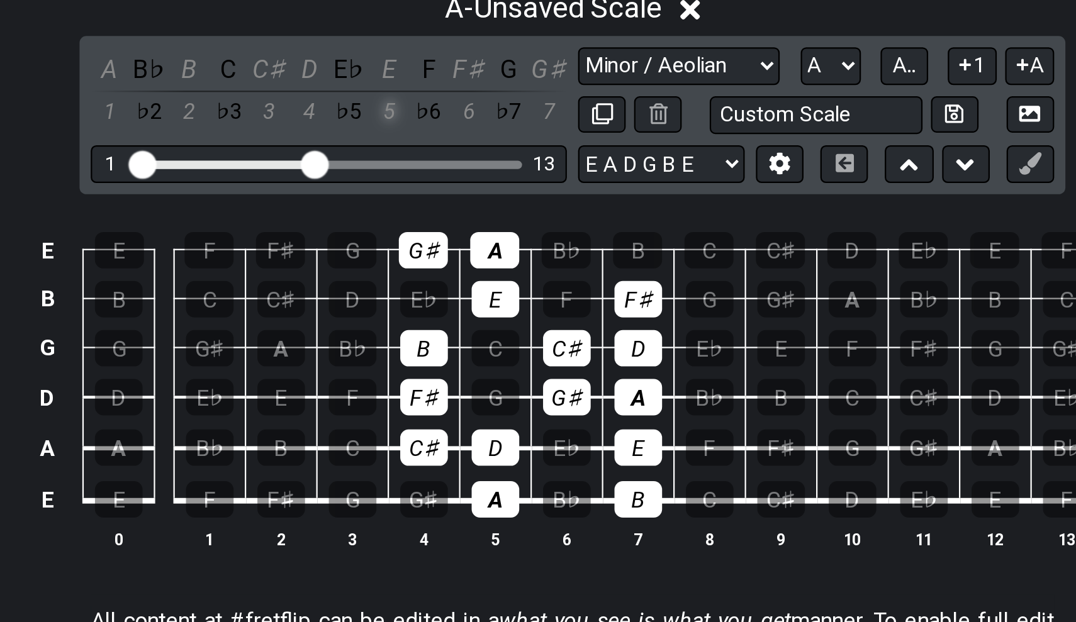
drag, startPoint x: 170, startPoint y: 101, endPoint x: 176, endPoint y: 43, distance: 57.5
click at [170, 204] on div "A - Unsaved Scale A B♭ B C C♯ D E♭ E F F♯ G G♯ 1 ♭2 2 ♭3 3 4 ♭5 5 ♭6 6 ♭7 7 Min…" at bounding box center [538, 342] width 1076 height 276
click at [192, 204] on div "A - Unsaved Scale" at bounding box center [538, 215] width 1076 height 23
